Goal: Transaction & Acquisition: Download file/media

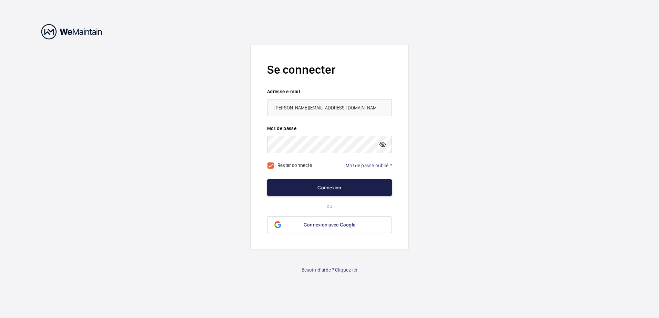
click at [323, 184] on button "Connexion" at bounding box center [329, 187] width 125 height 17
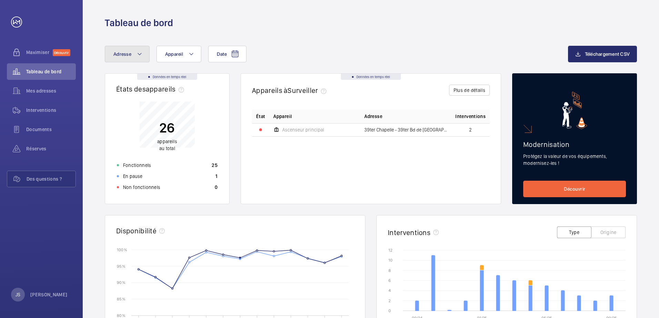
click at [143, 53] on button "Adresse" at bounding box center [127, 54] width 45 height 17
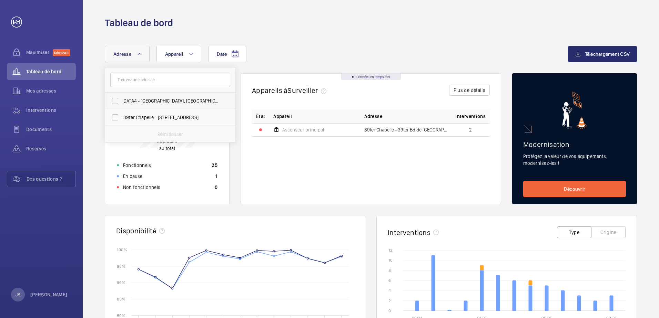
drag, startPoint x: 112, startPoint y: 101, endPoint x: 117, endPoint y: 99, distance: 5.6
click at [113, 101] on label "DATA4 - [GEOGRAPHIC_DATA], [GEOGRAPHIC_DATA] 91460" at bounding box center [165, 101] width 120 height 17
click at [113, 101] on input "DATA4 - [GEOGRAPHIC_DATA], [GEOGRAPHIC_DATA] 91460" at bounding box center [115, 101] width 14 height 14
checkbox input "true"
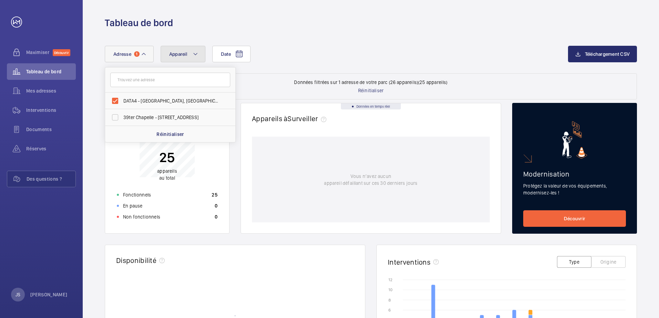
click at [201, 52] on button "Appareil" at bounding box center [183, 54] width 45 height 17
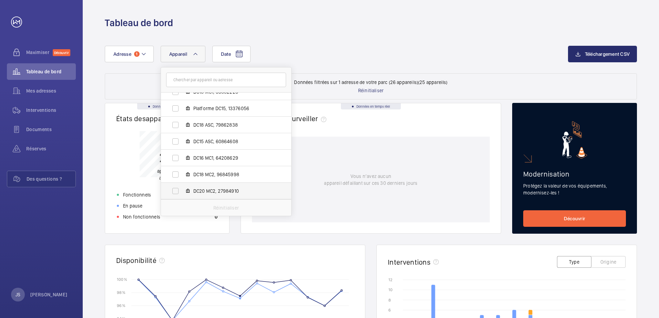
scroll to position [103, 0]
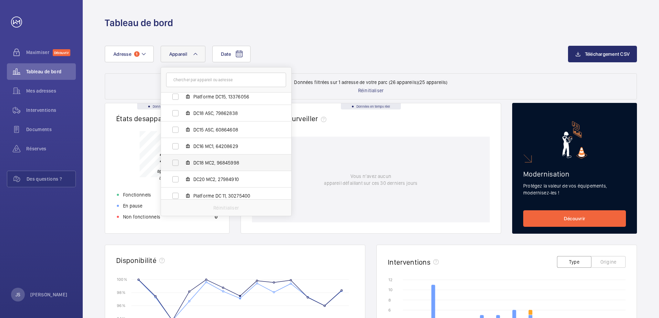
click at [176, 160] on label "DC18 MC2, 96845998" at bounding box center [220, 163] width 119 height 17
click at [176, 160] on input "DC18 MC2, 96845998" at bounding box center [175, 163] width 14 height 14
checkbox input "true"
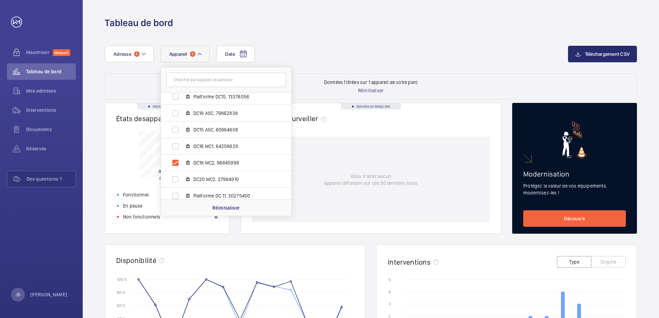
click at [339, 152] on div "Vous n’avez aucun appareil défaillant sur ces 30 derniers jours" at bounding box center [371, 180] width 238 height 86
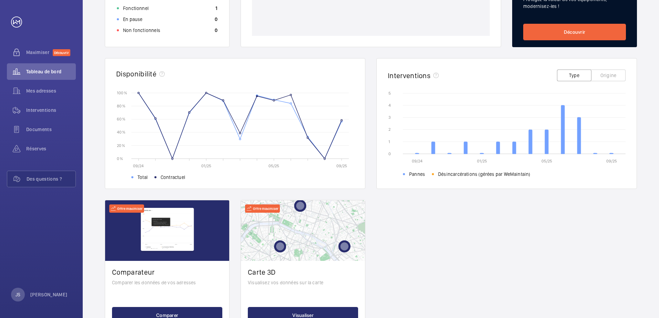
scroll to position [147, 0]
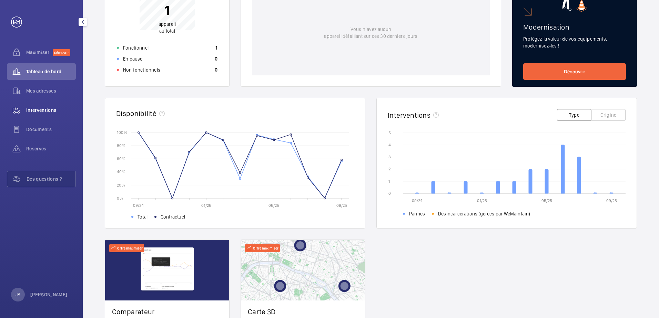
click at [38, 109] on span "Interventions" at bounding box center [51, 110] width 50 height 7
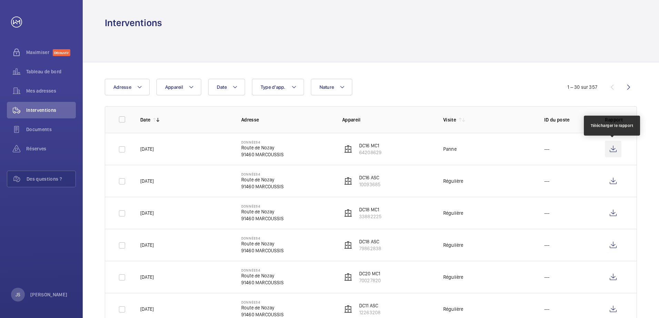
click at [616, 147] on wm-front-icon-button at bounding box center [613, 149] width 17 height 17
